Goal: Task Accomplishment & Management: Complete application form

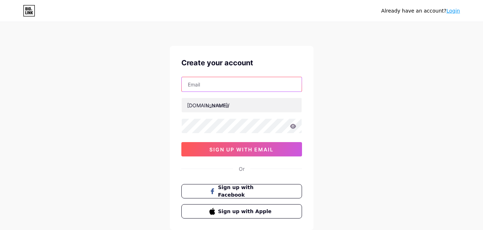
click at [242, 85] on input "text" at bounding box center [242, 84] width 120 height 14
click at [335, 70] on div "Already have an account? Login Create your account [DOMAIN_NAME]/ sign up with …" at bounding box center [241, 137] width 483 height 275
click at [239, 85] on input "text" at bounding box center [242, 84] width 120 height 14
type input "[EMAIL_ADDRESS][DOMAIN_NAME]"
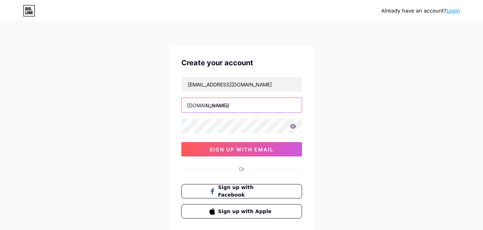
click at [242, 104] on input "text" at bounding box center [242, 105] width 120 height 14
type input "droofjax"
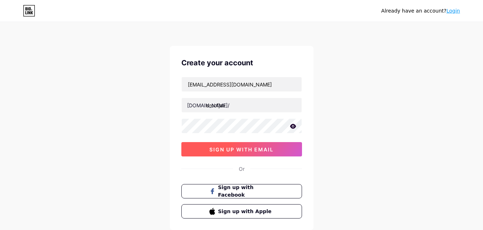
click at [241, 150] on span "sign up with email" at bounding box center [241, 149] width 64 height 6
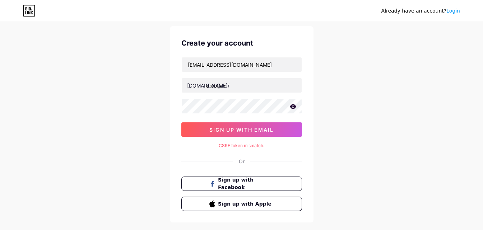
scroll to position [36, 0]
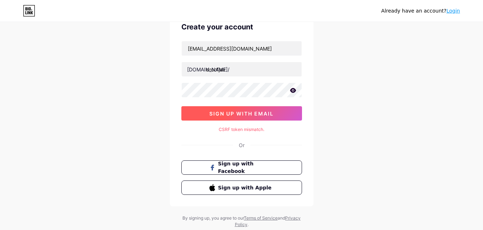
click at [251, 114] on span "sign up with email" at bounding box center [241, 114] width 64 height 6
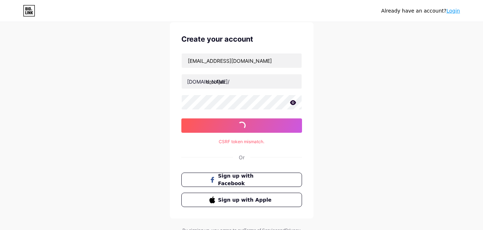
scroll to position [0, 0]
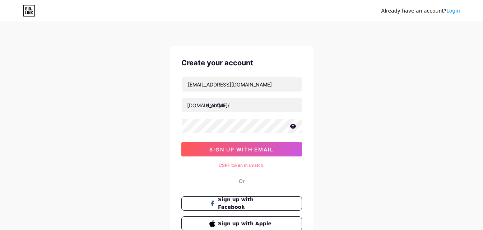
click at [456, 14] on div "Already have an account? Login" at bounding box center [420, 11] width 79 height 8
click at [456, 9] on link "Login" at bounding box center [453, 11] width 14 height 6
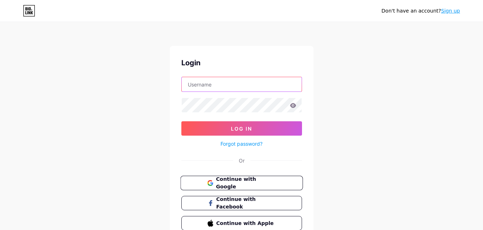
type input "[EMAIL_ADDRESS][DOMAIN_NAME]"
click at [253, 180] on span "Continue with Google" at bounding box center [246, 183] width 60 height 15
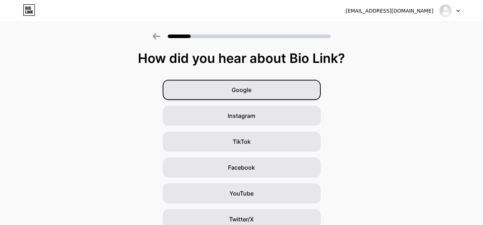
click at [295, 93] on div "Google" at bounding box center [242, 90] width 158 height 20
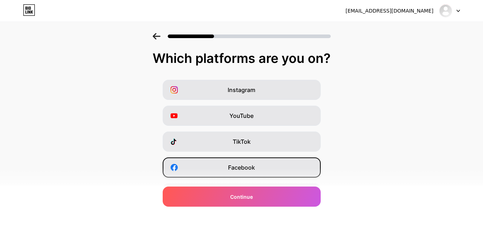
click at [254, 165] on span "Facebook" at bounding box center [241, 167] width 27 height 9
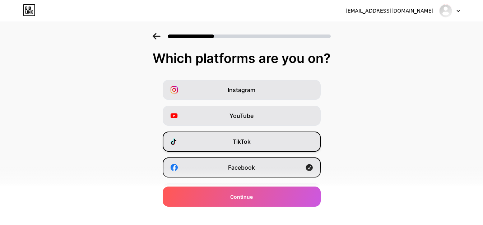
click at [264, 140] on div "TikTok" at bounding box center [242, 141] width 158 height 20
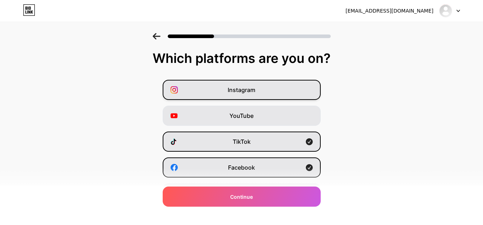
drag, startPoint x: 305, startPoint y: 112, endPoint x: 302, endPoint y: 94, distance: 18.5
click at [305, 112] on div "YouTube" at bounding box center [242, 116] width 158 height 20
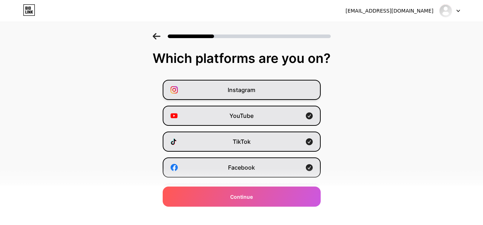
click at [299, 85] on div "Instagram" at bounding box center [242, 90] width 158 height 20
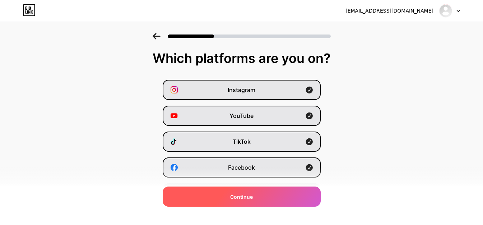
click at [283, 198] on div "Continue" at bounding box center [242, 196] width 158 height 20
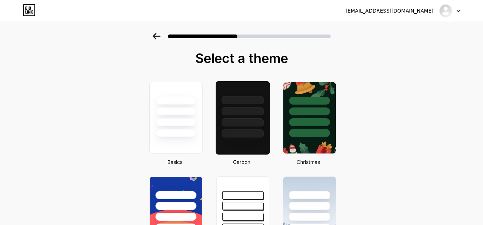
click at [242, 102] on div at bounding box center [243, 100] width 42 height 8
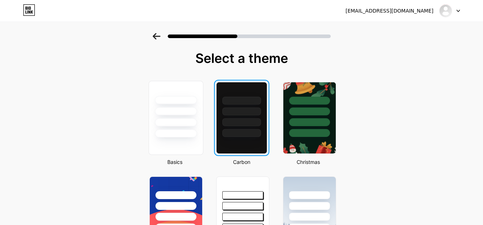
click at [203, 107] on div at bounding box center [176, 109] width 54 height 56
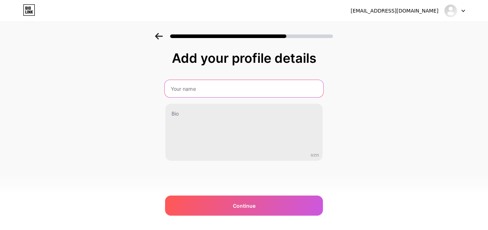
click at [230, 88] on input "text" at bounding box center [244, 88] width 159 height 17
type input "Dr Roof Jax"
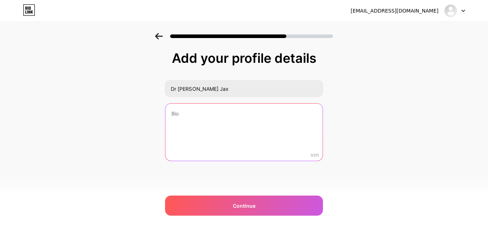
click at [226, 120] on textarea at bounding box center [244, 133] width 157 height 58
paste textarea "Commercial roofing contractors in Southeast Georgia"
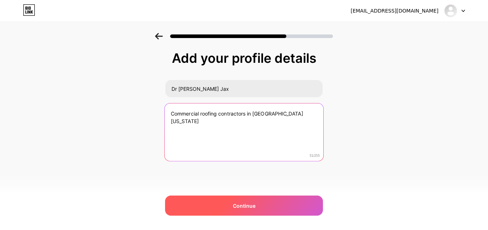
type textarea "Commercial roofing contractors in Southeast Georgia"
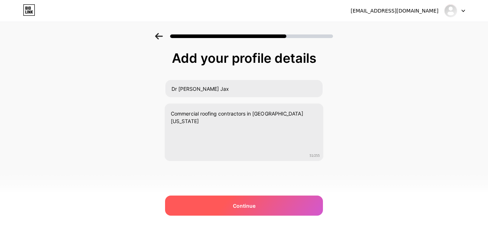
click at [237, 202] on span "Continue" at bounding box center [244, 206] width 23 height 8
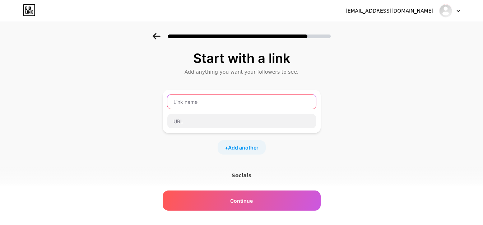
click at [229, 101] on input "text" at bounding box center [241, 101] width 149 height 14
paste input "Shingle Roofing in Jacksonville, FL,"
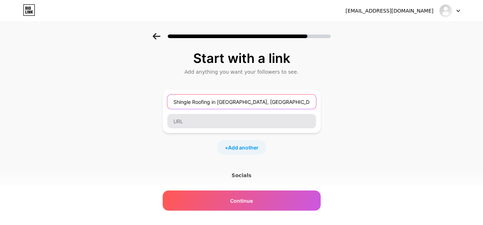
type input "Shingle Roofing in Jacksonville, FL,"
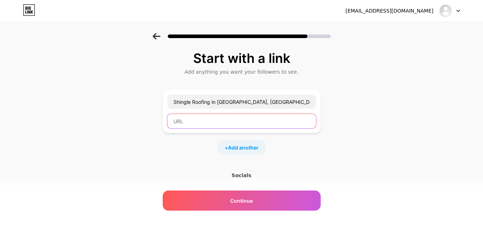
click at [191, 126] on input "text" at bounding box center [241, 121] width 149 height 14
paste input "https://drroofjax.com/"
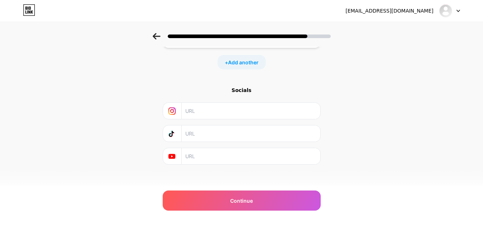
scroll to position [89, 0]
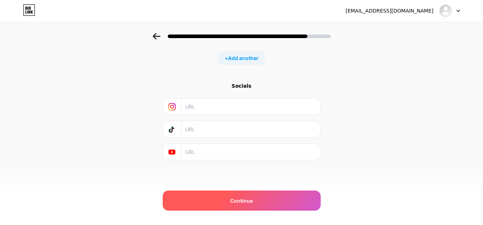
type input "https://drroofjax.com/"
click at [242, 201] on span "Continue" at bounding box center [241, 201] width 23 height 8
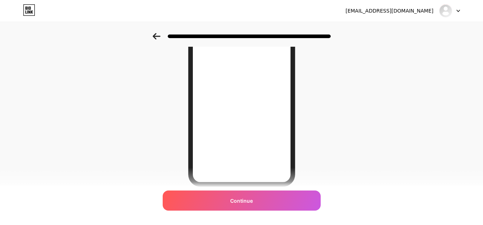
scroll to position [108, 0]
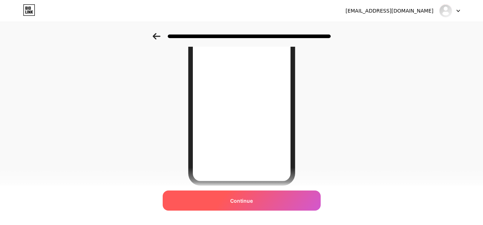
click at [255, 201] on div "Continue" at bounding box center [242, 200] width 158 height 20
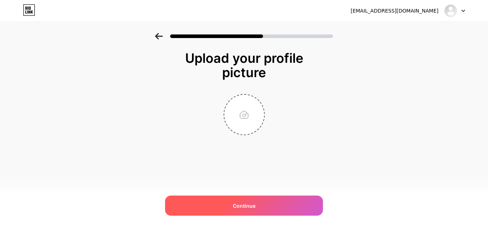
click at [265, 200] on div "Continue" at bounding box center [244, 206] width 158 height 20
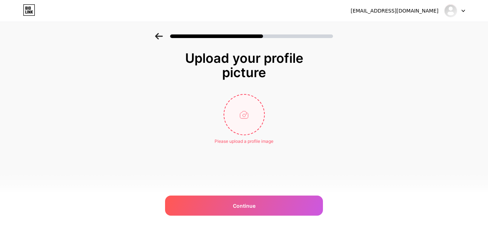
click at [243, 127] on input "file" at bounding box center [244, 115] width 40 height 40
type input "C:\fakepath\i (1).jpg"
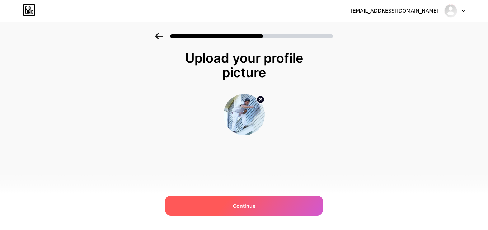
click at [227, 206] on div "Continue" at bounding box center [244, 206] width 158 height 20
click at [226, 206] on div "Continue" at bounding box center [244, 206] width 158 height 20
click at [307, 205] on div "Continue" at bounding box center [244, 206] width 158 height 20
click at [275, 197] on div "Continue" at bounding box center [244, 206] width 158 height 20
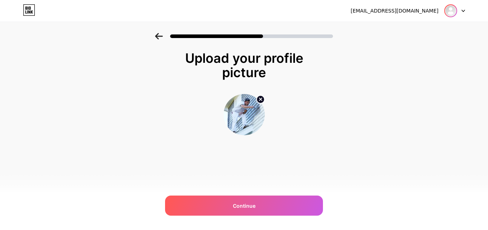
click at [454, 6] on img at bounding box center [450, 10] width 11 height 11
click at [458, 14] on div at bounding box center [454, 10] width 21 height 13
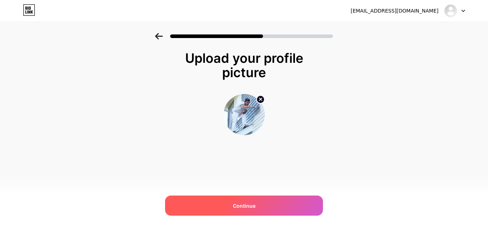
click at [308, 209] on div "Continue" at bounding box center [244, 206] width 158 height 20
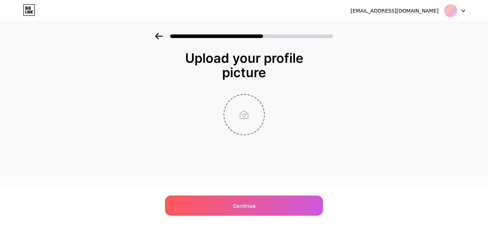
click at [237, 117] on input "file" at bounding box center [244, 115] width 40 height 40
type input "C:\fakepath\i (1).jpg"
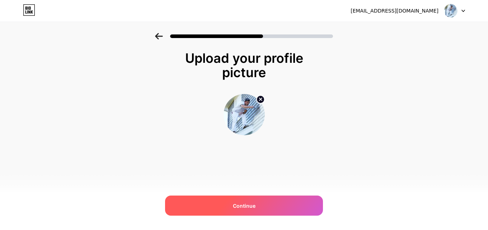
click at [260, 206] on div "Continue" at bounding box center [244, 206] width 158 height 20
click at [279, 197] on div "Continue" at bounding box center [244, 206] width 158 height 20
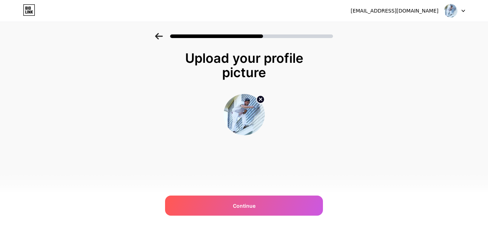
click at [31, 13] on icon at bounding box center [32, 11] width 2 height 3
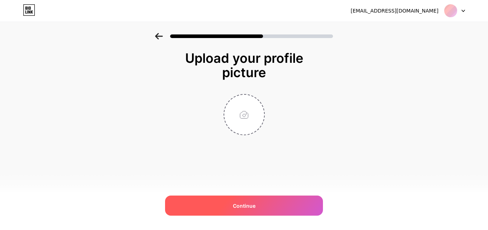
click at [280, 200] on div "Continue" at bounding box center [244, 206] width 158 height 20
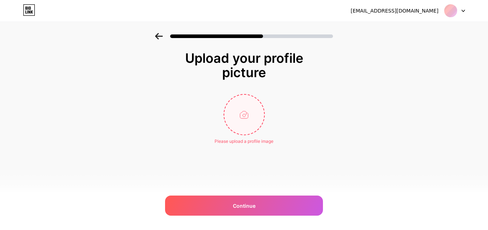
click at [238, 99] on input "file" at bounding box center [244, 115] width 40 height 40
type input "C:\fakepath\i (1).jpg"
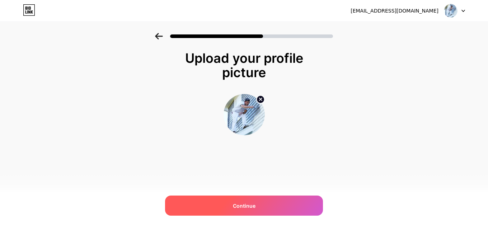
click at [261, 208] on div "Continue" at bounding box center [244, 206] width 158 height 20
click at [270, 204] on div "Continue" at bounding box center [244, 206] width 158 height 20
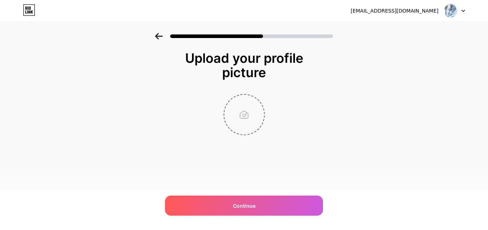
click at [247, 111] on input "file" at bounding box center [244, 115] width 40 height 40
type input "C:\fakepath\i.jpg"
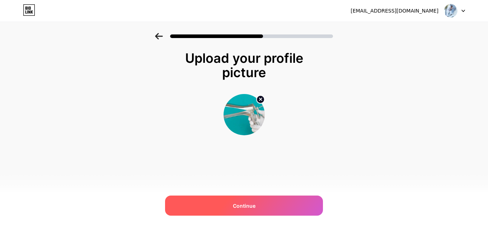
click at [258, 200] on div "Continue" at bounding box center [244, 206] width 158 height 20
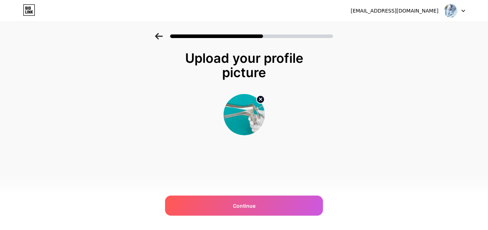
click at [253, 90] on div "Upload your profile picture Continue" at bounding box center [244, 93] width 144 height 84
click at [259, 95] on icon at bounding box center [260, 99] width 9 height 9
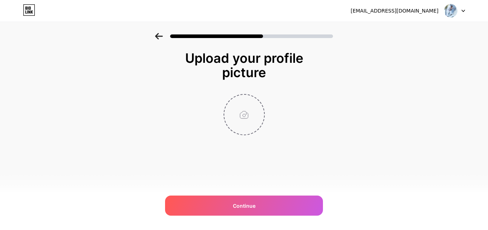
click at [245, 113] on input "file" at bounding box center [244, 115] width 40 height 40
type input "C:\fakepath\digitalvistech-sp18.jpg"
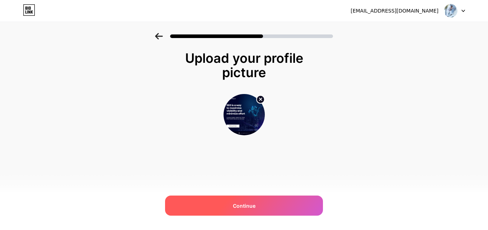
click at [288, 208] on div "Continue" at bounding box center [244, 206] width 158 height 20
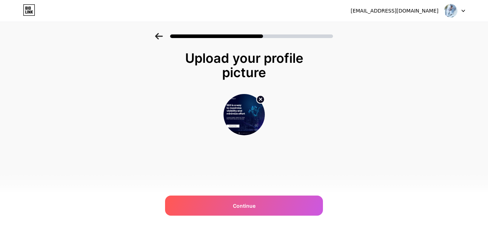
click at [153, 34] on div at bounding box center [244, 34] width 488 height 25
click at [158, 35] on icon at bounding box center [159, 36] width 8 height 6
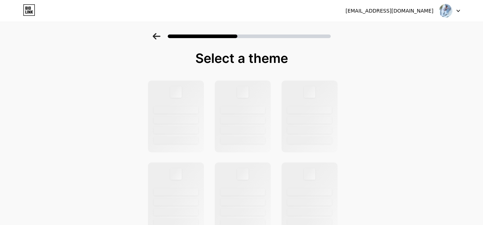
click at [158, 36] on icon at bounding box center [157, 36] width 8 height 6
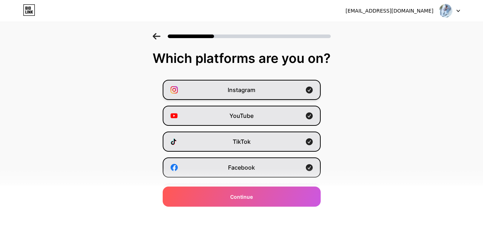
click at [296, 87] on div "Instagram" at bounding box center [242, 90] width 158 height 20
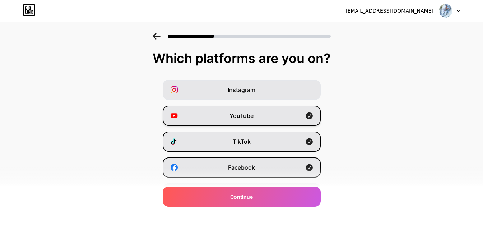
click at [307, 108] on div "YouTube" at bounding box center [242, 116] width 158 height 20
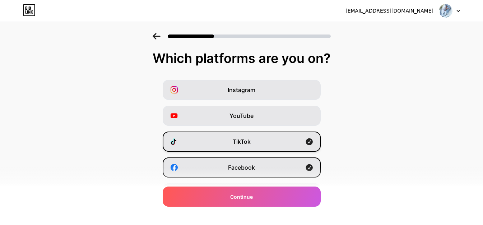
click at [309, 136] on div "TikTok" at bounding box center [242, 141] width 158 height 20
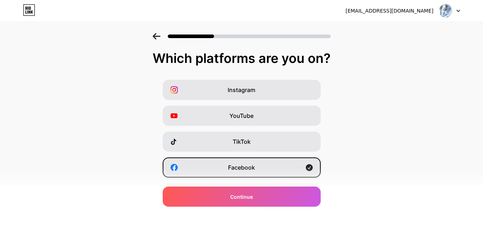
click at [311, 169] on icon at bounding box center [309, 167] width 7 height 7
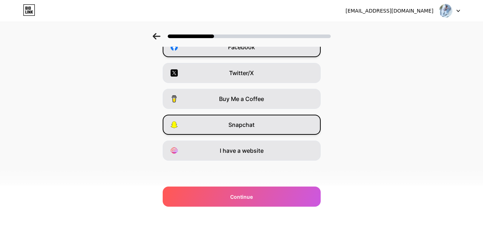
scroll to position [121, 0]
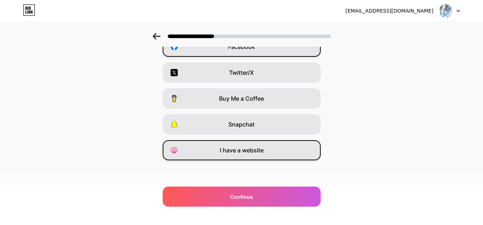
click at [274, 146] on div "I have a website" at bounding box center [242, 150] width 158 height 20
click at [286, 206] on div "droofjax@gmail.com Logout Link Copied Which platforms are you on? Instagram You…" at bounding box center [241, 51] width 483 height 345
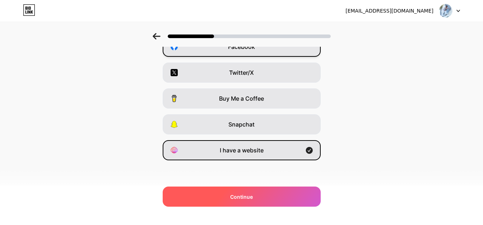
click at [287, 203] on div "Continue" at bounding box center [242, 196] width 158 height 20
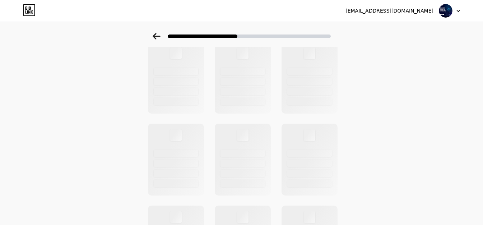
scroll to position [0, 0]
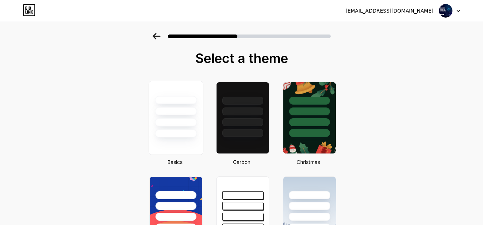
click at [194, 96] on div at bounding box center [176, 100] width 42 height 8
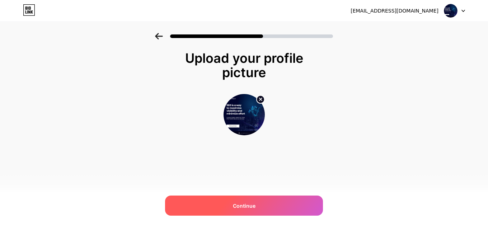
click at [266, 204] on div "Continue" at bounding box center [244, 206] width 158 height 20
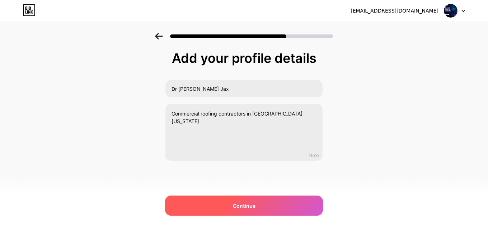
click at [266, 199] on div "Continue" at bounding box center [244, 206] width 158 height 20
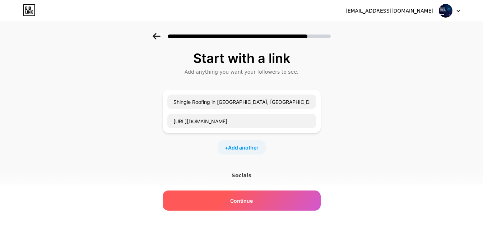
click at [260, 200] on div "Continue" at bounding box center [242, 200] width 158 height 20
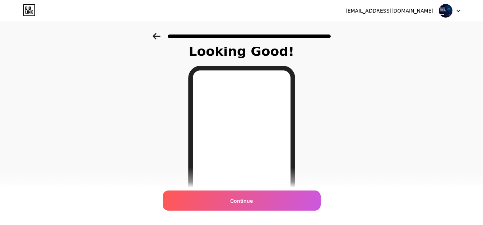
scroll to position [11, 0]
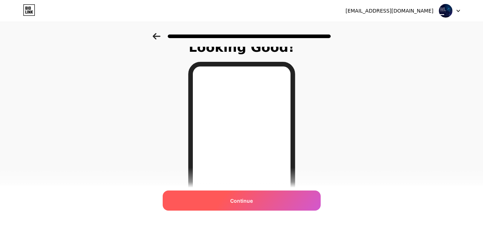
click at [296, 195] on div "Continue" at bounding box center [242, 200] width 158 height 20
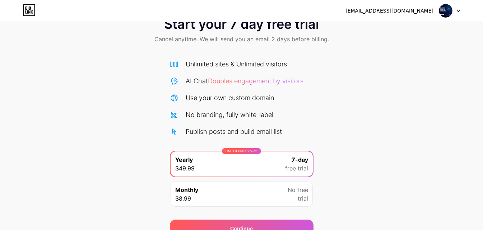
scroll to position [36, 0]
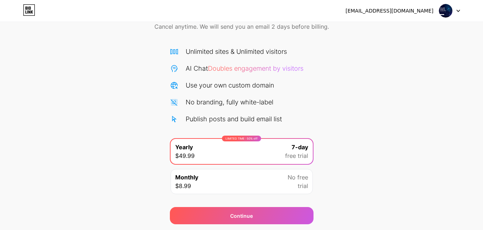
click at [276, 180] on div "Monthly $8.99 No free trial" at bounding box center [242, 181] width 142 height 25
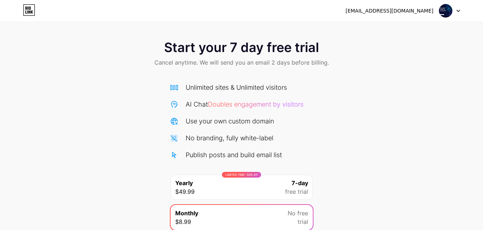
scroll to position [59, 0]
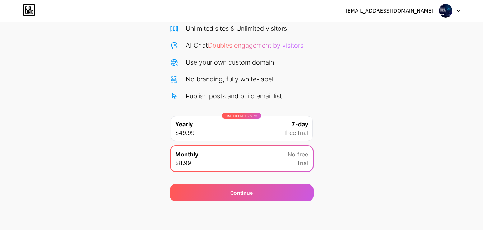
click at [296, 98] on div "Publish posts and build email list" at bounding box center [242, 96] width 144 height 10
click at [270, 128] on div "LIMITED TIME : 50% off Yearly $49.99 7-day free trial" at bounding box center [242, 128] width 142 height 25
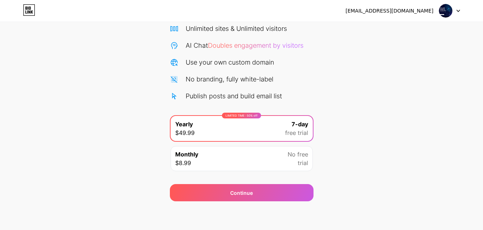
click at [266, 102] on div "Unlimited sites & Unlimited visitors AI Chat Doubles engagement by visitors Use…" at bounding box center [242, 100] width 144 height 152
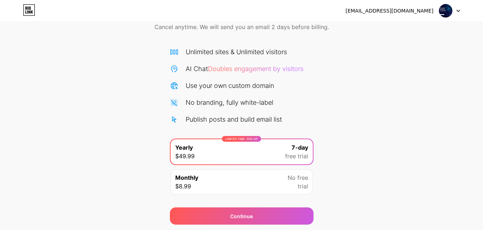
scroll to position [23, 0]
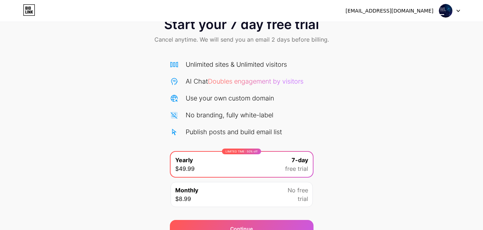
click at [451, 6] on span at bounding box center [446, 11] width 14 height 14
click at [242, 18] on div "droofjax@gmail.com Logout" at bounding box center [241, 11] width 483 height 22
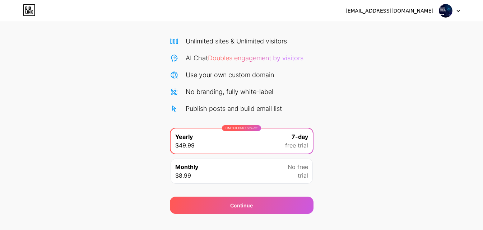
scroll to position [59, 0]
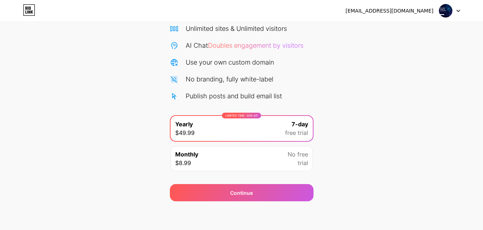
click at [231, 116] on div "LIMITED TIME : 50% off" at bounding box center [241, 116] width 39 height 6
click at [222, 155] on div "Monthly $8.99 No free trial" at bounding box center [242, 158] width 142 height 25
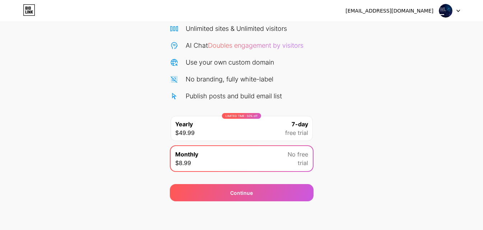
click at [323, 166] on div "Start your 7 day free trial Cancel anytime. We will send you an email 2 days be…" at bounding box center [241, 87] width 483 height 227
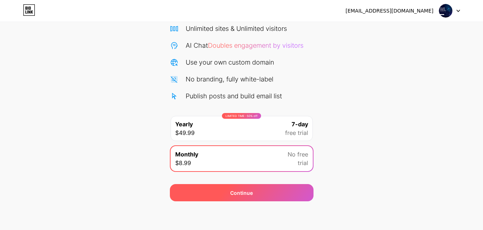
drag, startPoint x: 282, startPoint y: 186, endPoint x: 276, endPoint y: 186, distance: 6.1
click at [276, 186] on div "Continue" at bounding box center [242, 192] width 144 height 17
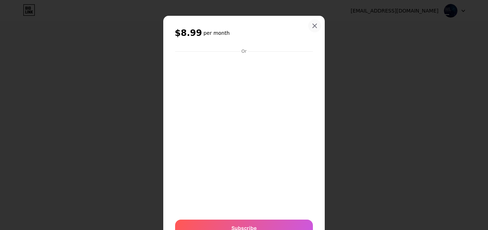
click at [313, 26] on icon at bounding box center [315, 26] width 4 height 4
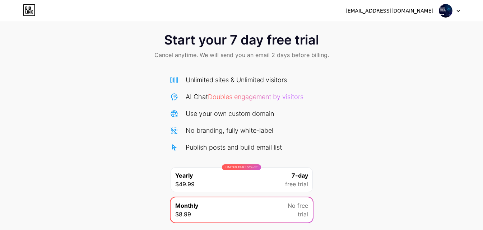
scroll to position [0, 0]
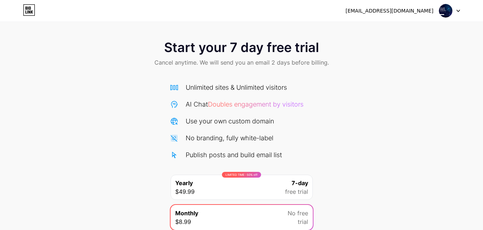
click at [29, 13] on icon at bounding box center [29, 11] width 2 height 3
